Goal: Task Accomplishment & Management: Complete application form

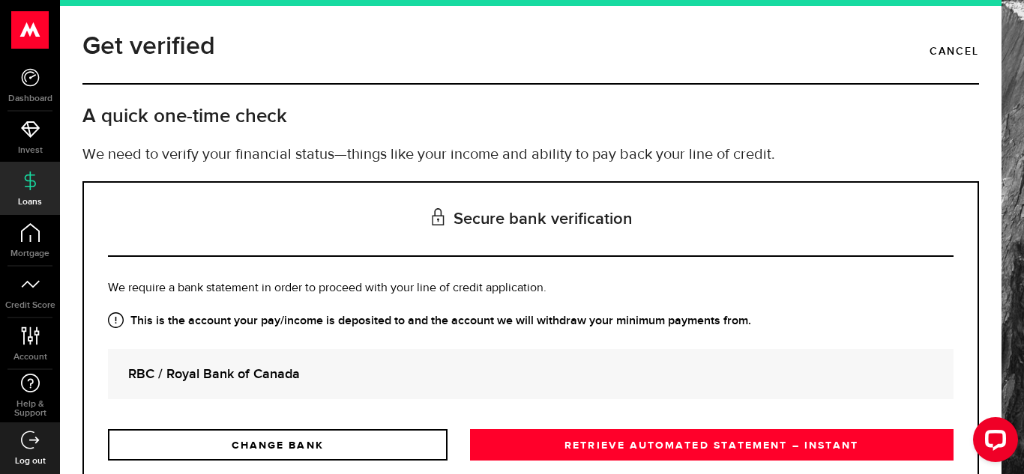
click at [399, 235] on h3 "Secure bank verification" at bounding box center [530, 220] width 845 height 74
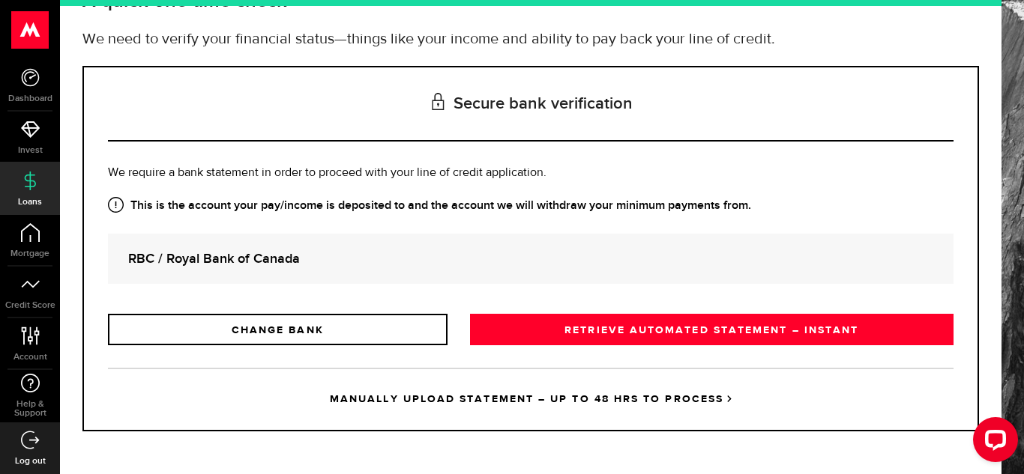
scroll to position [116, 0]
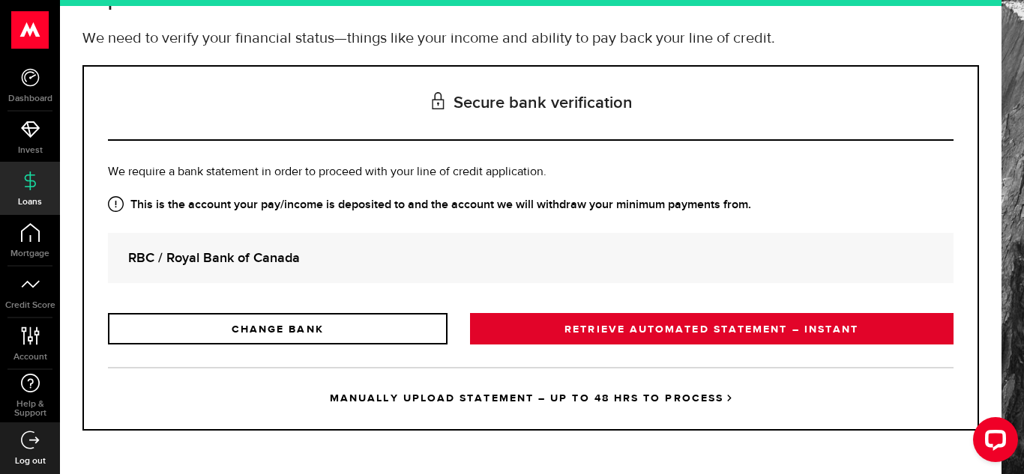
click at [689, 325] on link "RETRIEVE AUTOMATED STATEMENT – INSTANT" at bounding box center [711, 328] width 483 height 31
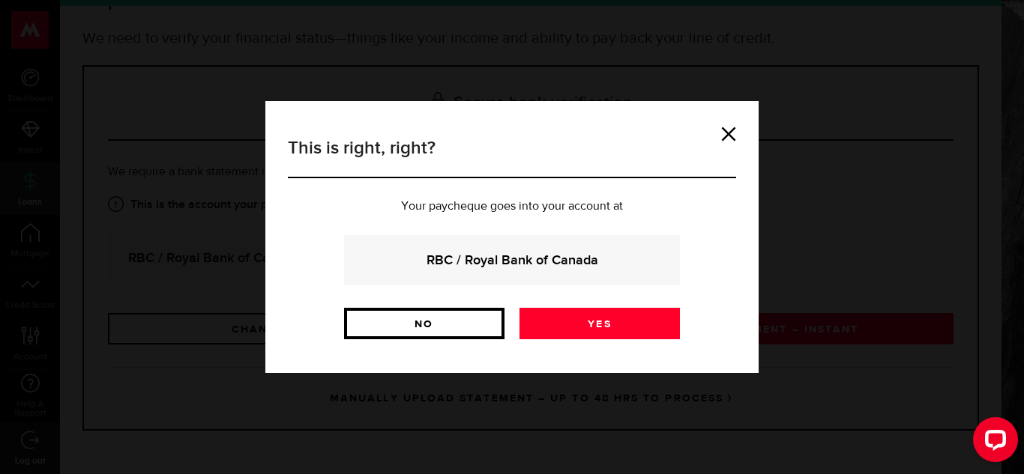
click at [426, 317] on link "No" at bounding box center [424, 323] width 160 height 31
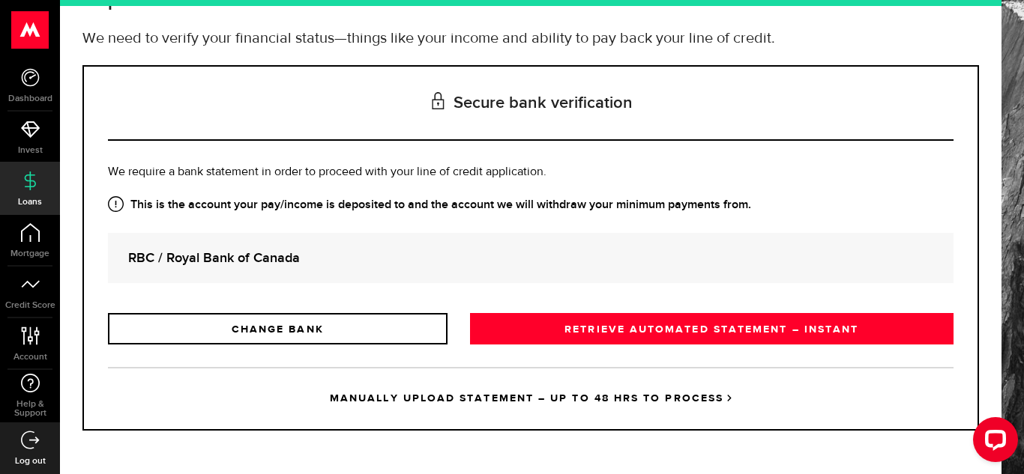
click at [325, 269] on div "RBC / Royal Bank of Canada" at bounding box center [530, 258] width 845 height 50
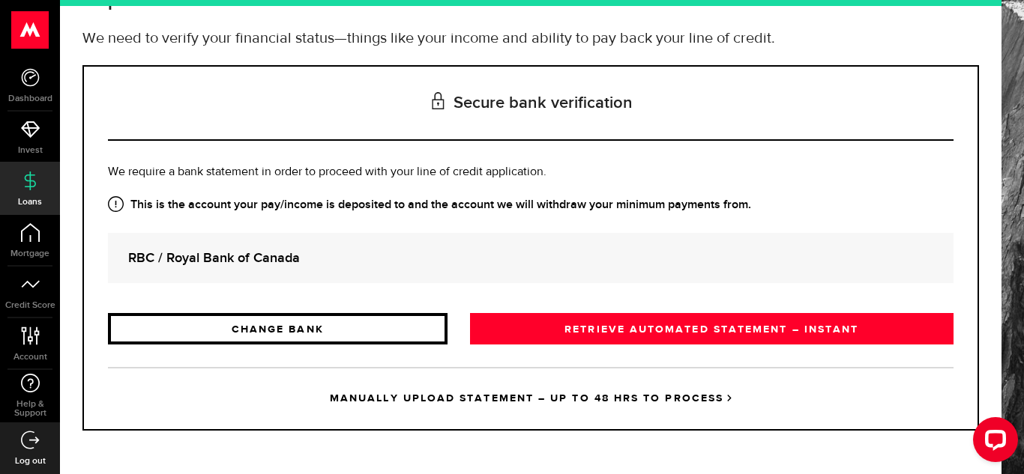
click at [312, 336] on link "CHANGE BANK" at bounding box center [277, 328] width 339 height 31
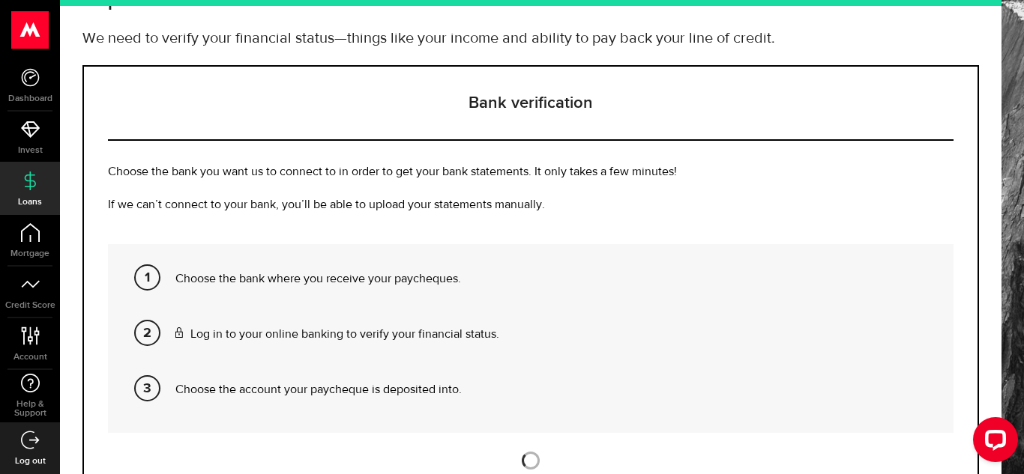
scroll to position [0, 0]
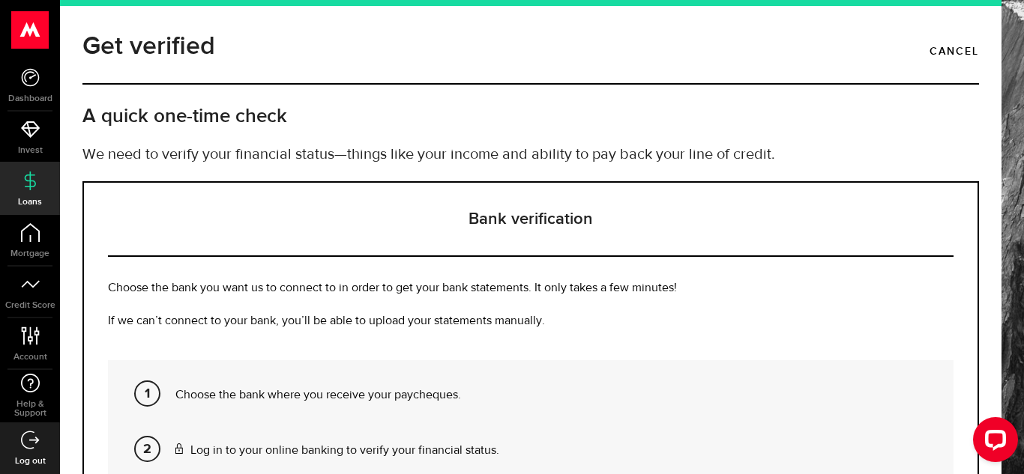
click at [379, 295] on p "Choose the bank you want us to connect to in order to get your bank statements.…" at bounding box center [530, 289] width 845 height 18
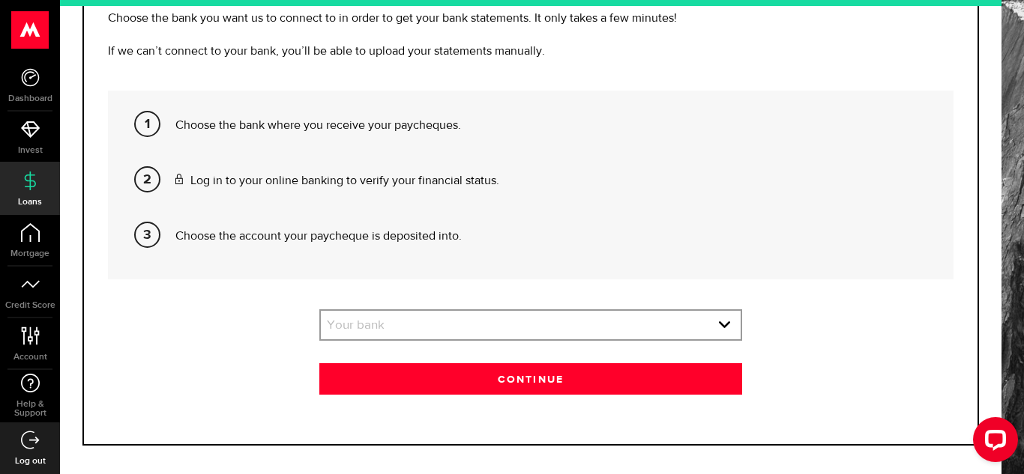
scroll to position [285, 0]
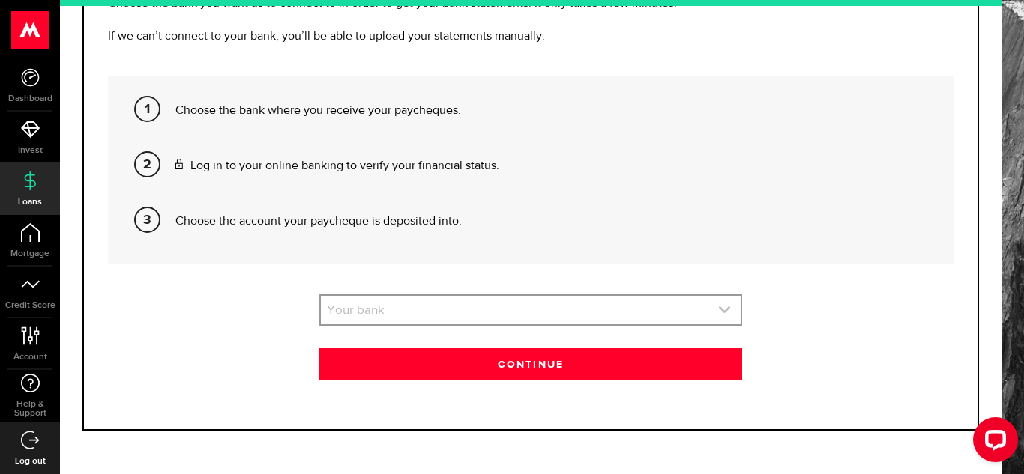
click at [528, 310] on link "expand select" at bounding box center [531, 310] width 420 height 28
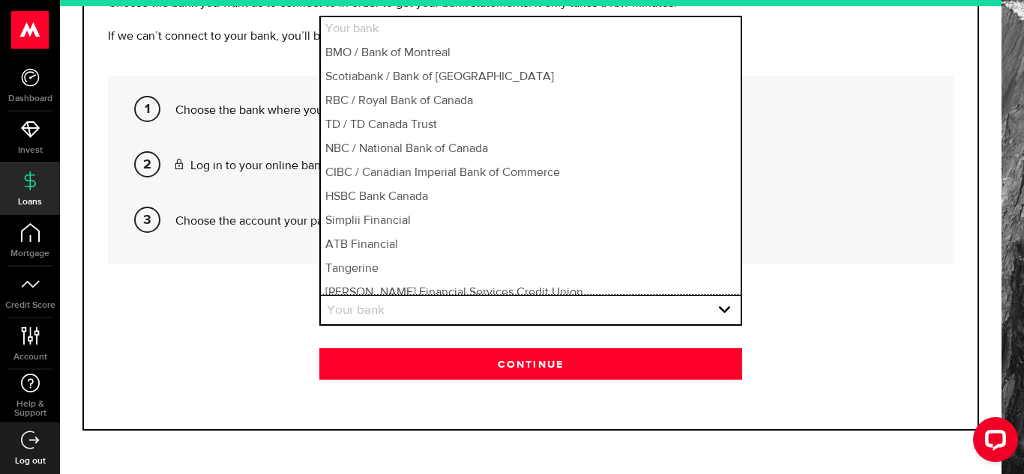
scroll to position [178, 0]
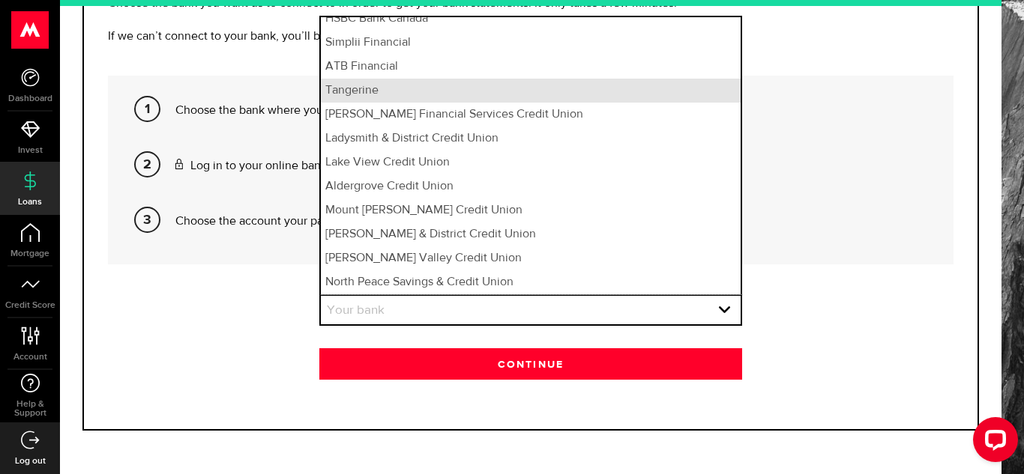
click at [533, 91] on li "Tangerine" at bounding box center [531, 91] width 420 height 24
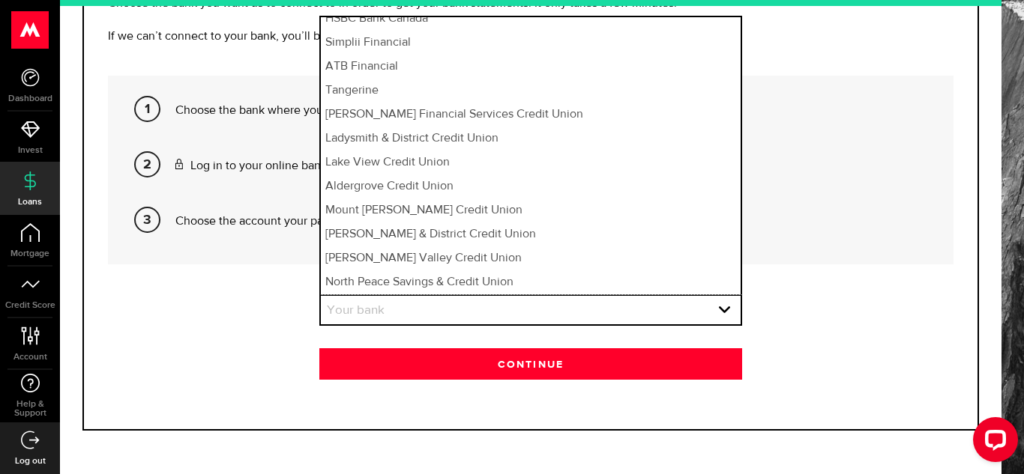
select select "84"
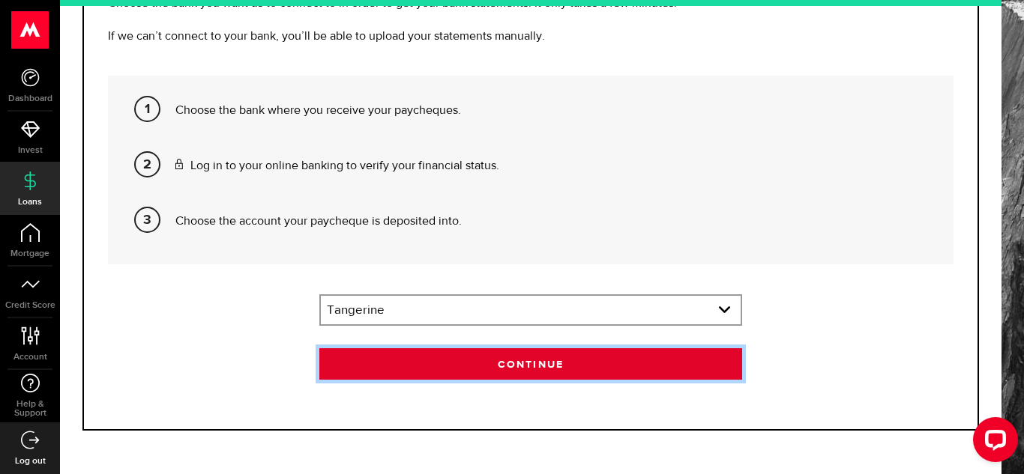
click at [474, 353] on button "Continue" at bounding box center [530, 363] width 423 height 31
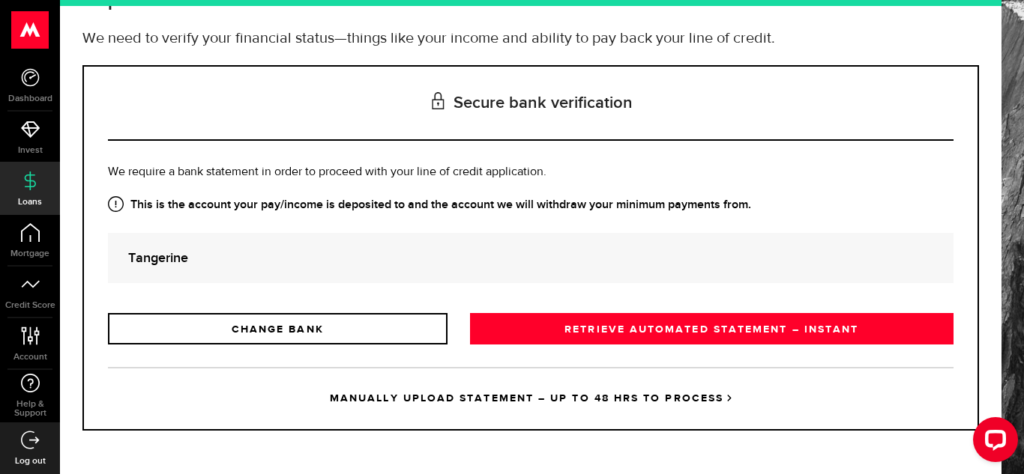
scroll to position [0, 0]
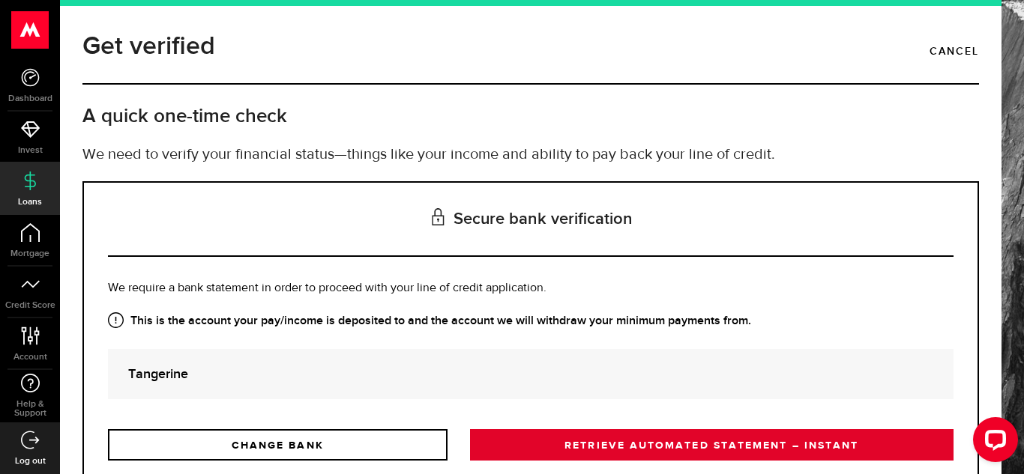
click at [604, 434] on link "RETRIEVE AUTOMATED STATEMENT – INSTANT" at bounding box center [711, 444] width 483 height 31
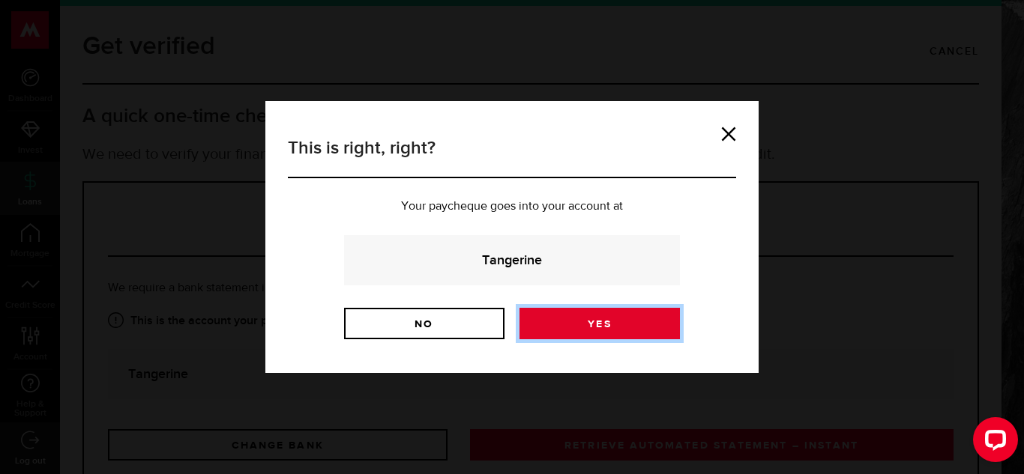
click at [563, 315] on link "Yes" at bounding box center [599, 323] width 160 height 31
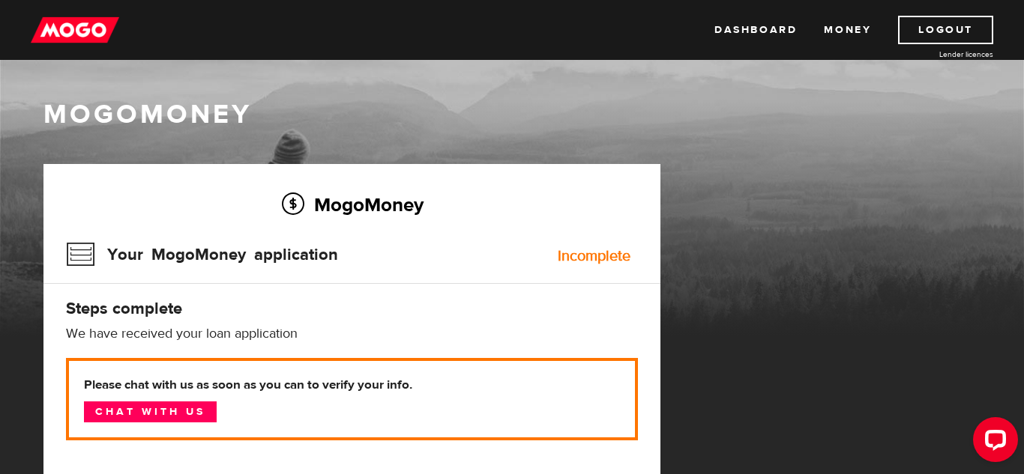
click at [515, 196] on h2 "MogoMoney" at bounding box center [352, 204] width 572 height 31
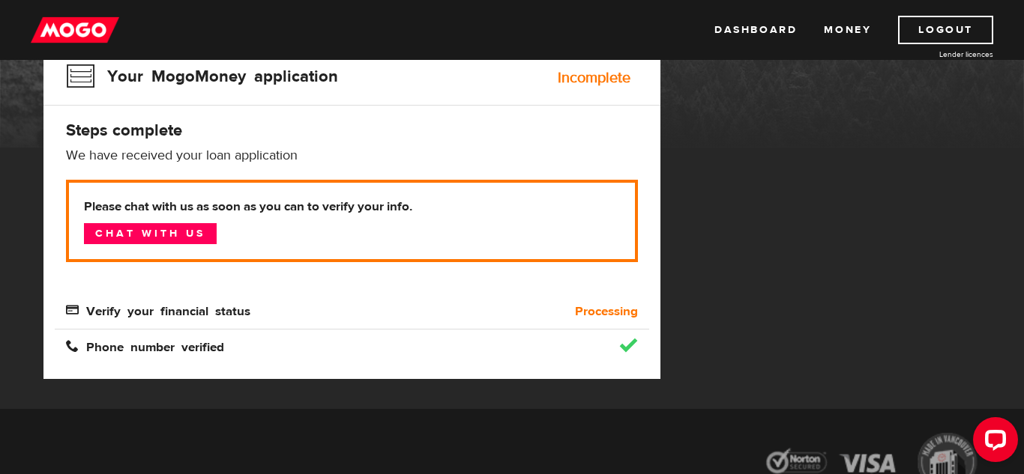
scroll to position [180, 0]
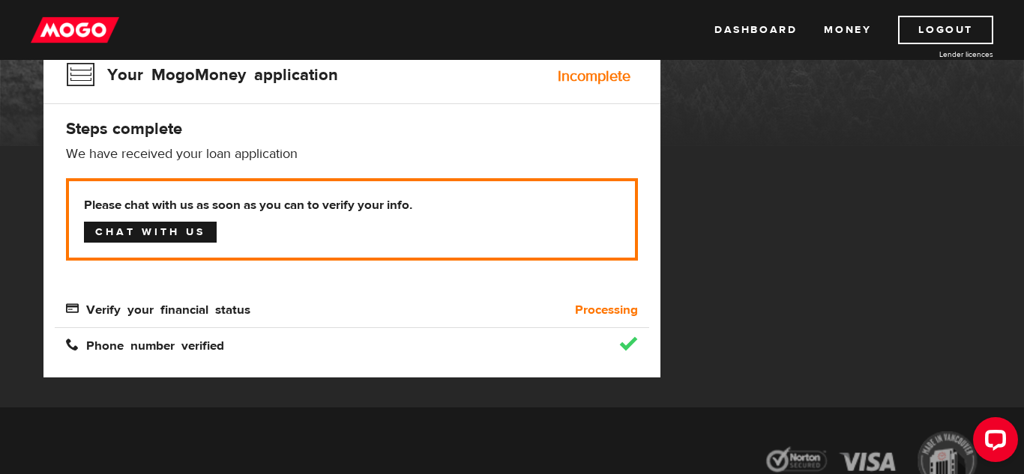
click at [212, 231] on link "Chat with us" at bounding box center [150, 232] width 133 height 21
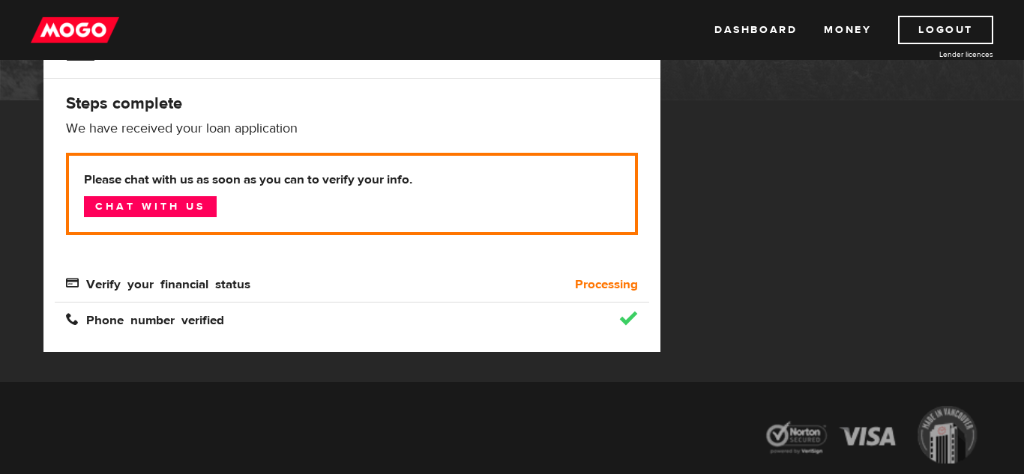
scroll to position [203, 0]
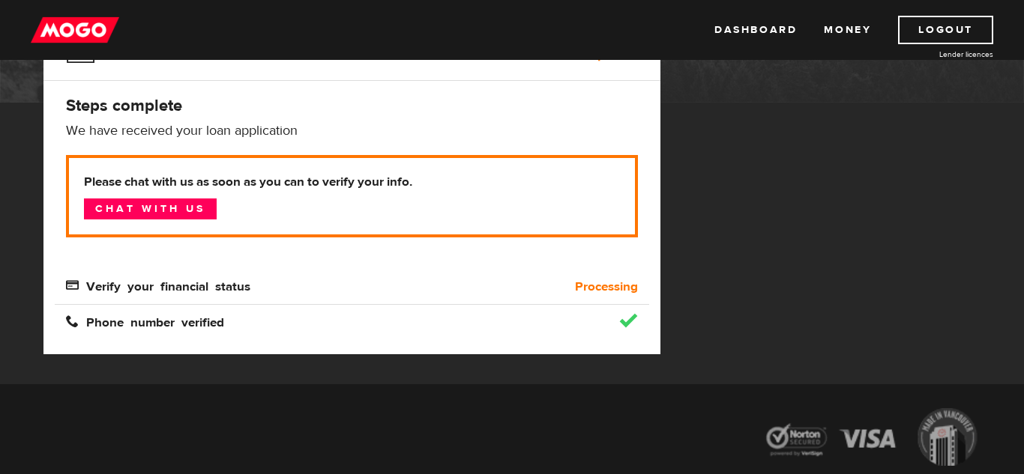
click at [482, 103] on h4 "Steps complete" at bounding box center [352, 105] width 572 height 21
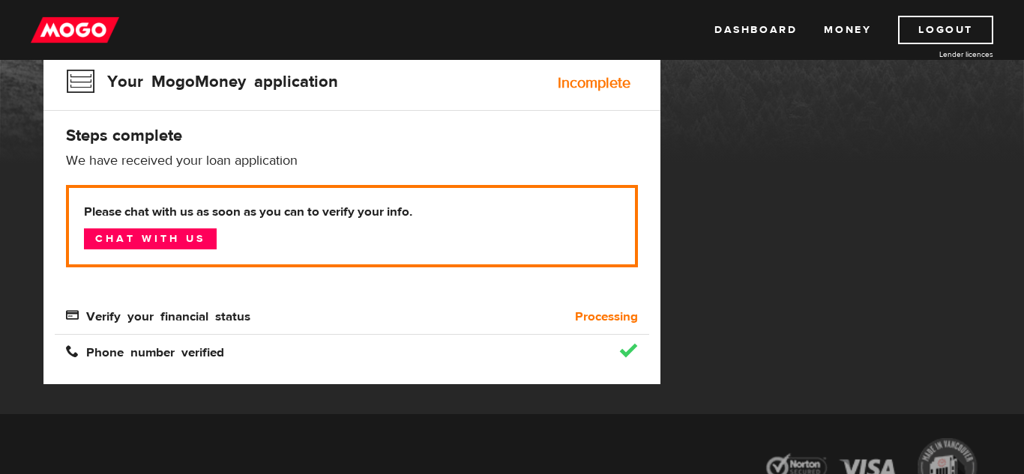
scroll to position [143, 0]
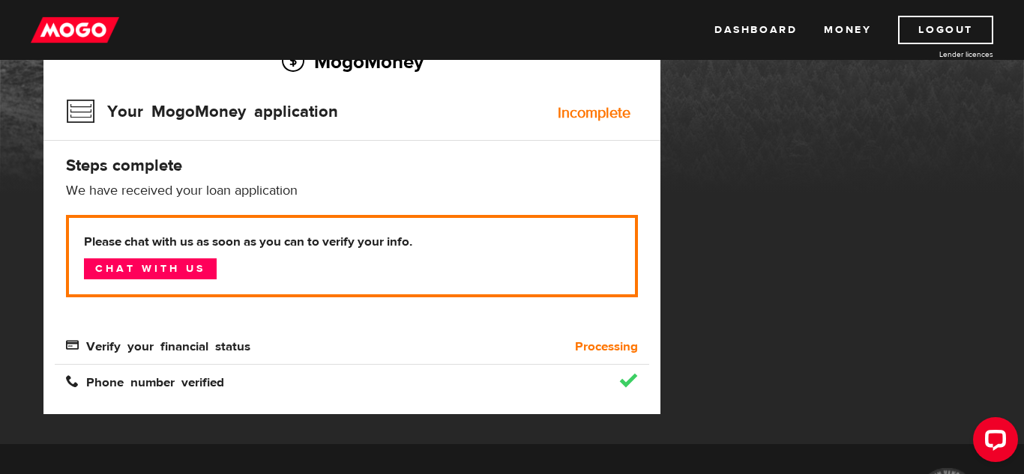
click at [734, 182] on div "MogoMoney Your MogoMoney application Expired Your MogoMoney credit decision has…" at bounding box center [511, 232] width 959 height 423
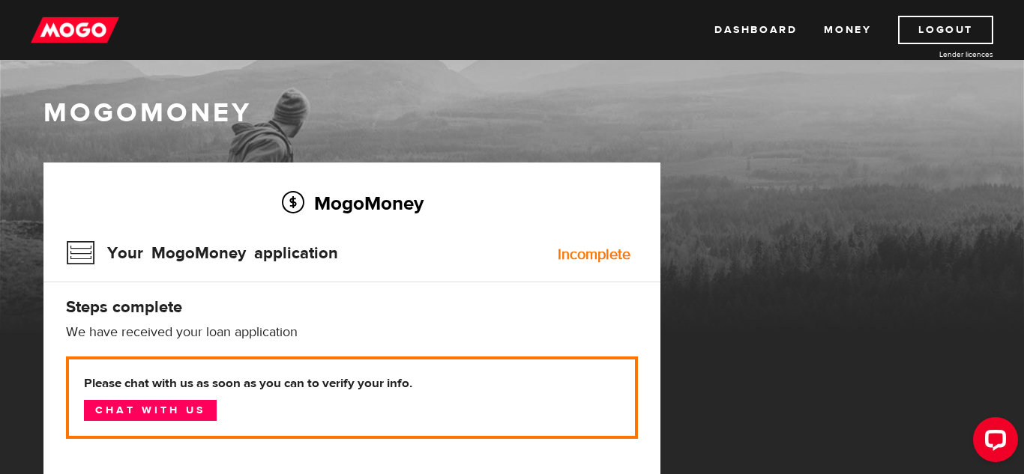
scroll to position [0, 0]
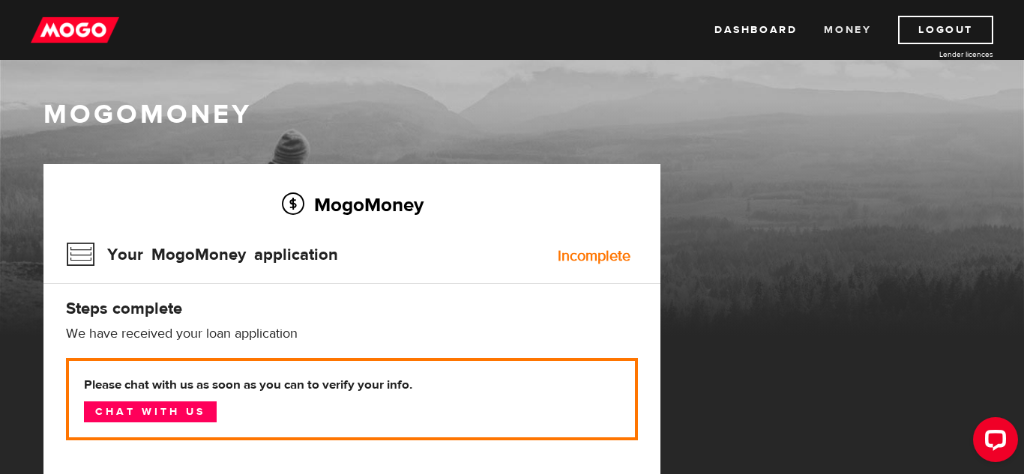
click at [828, 28] on link "Money" at bounding box center [847, 30] width 47 height 28
click at [754, 36] on link "Dashboard" at bounding box center [755, 30] width 82 height 28
